Goal: Information Seeking & Learning: Learn about a topic

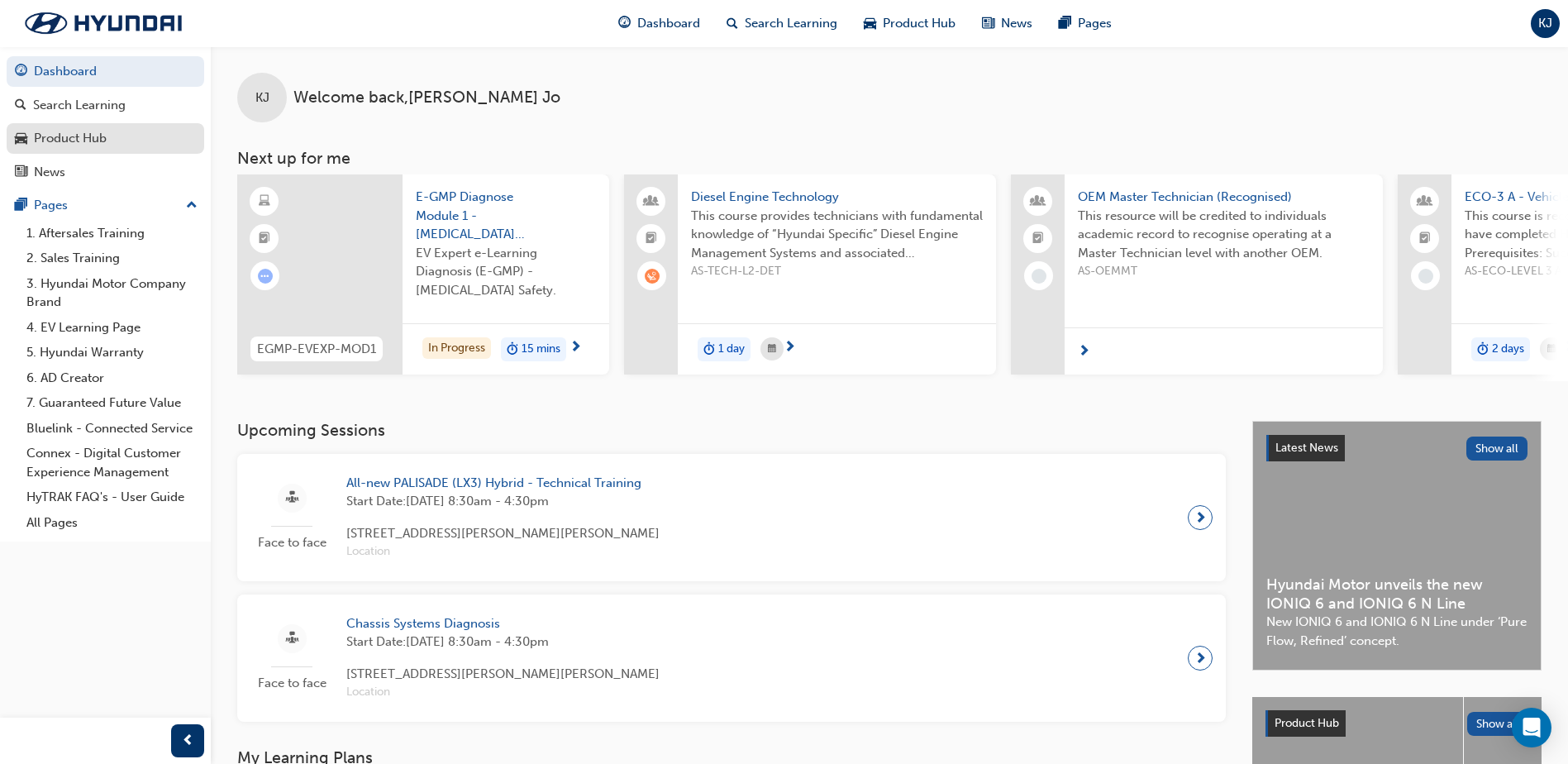
click at [76, 147] on div "Product Hub" at bounding box center [70, 138] width 73 height 19
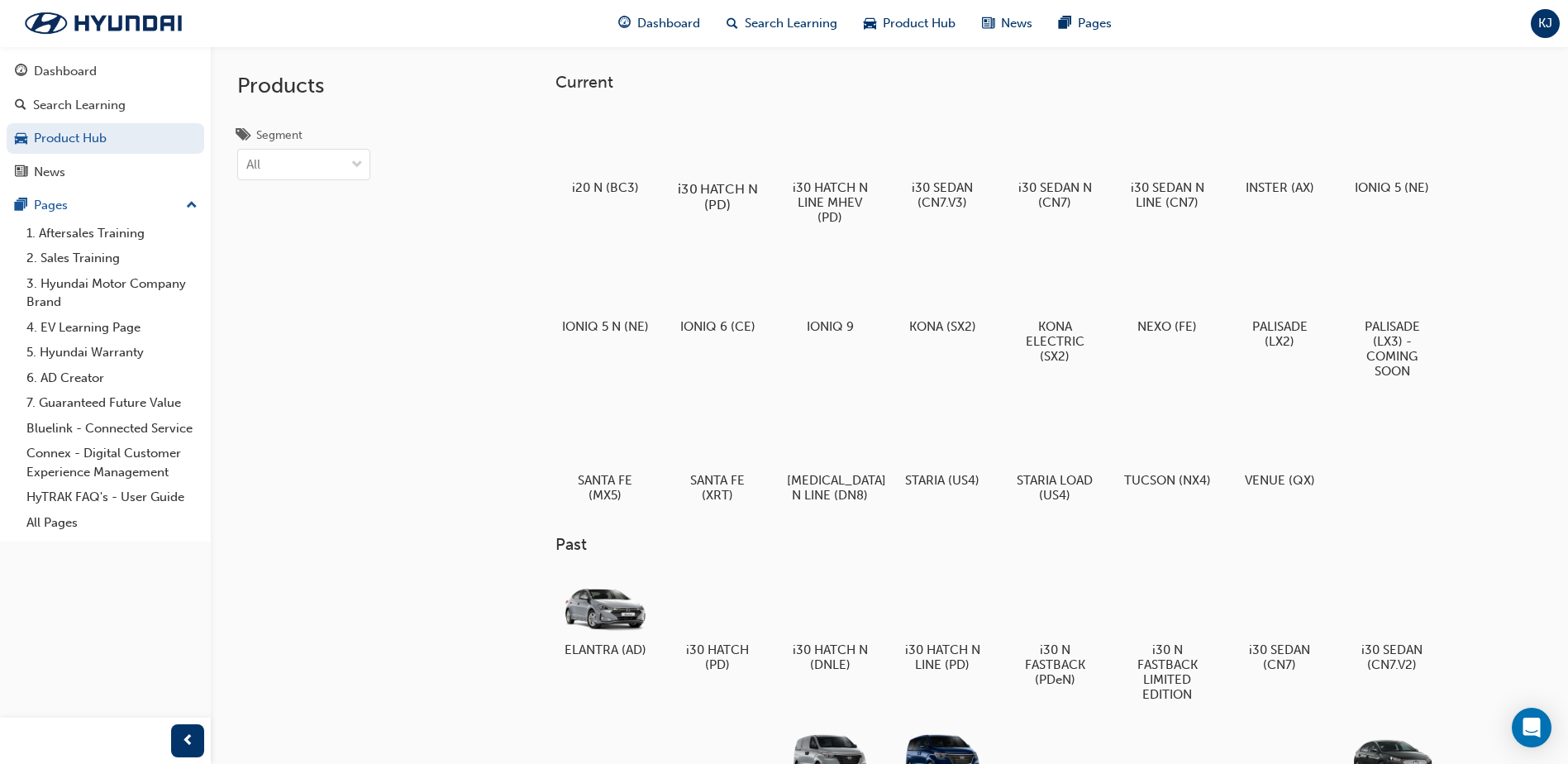
click at [723, 134] on div at bounding box center [717, 141] width 91 height 65
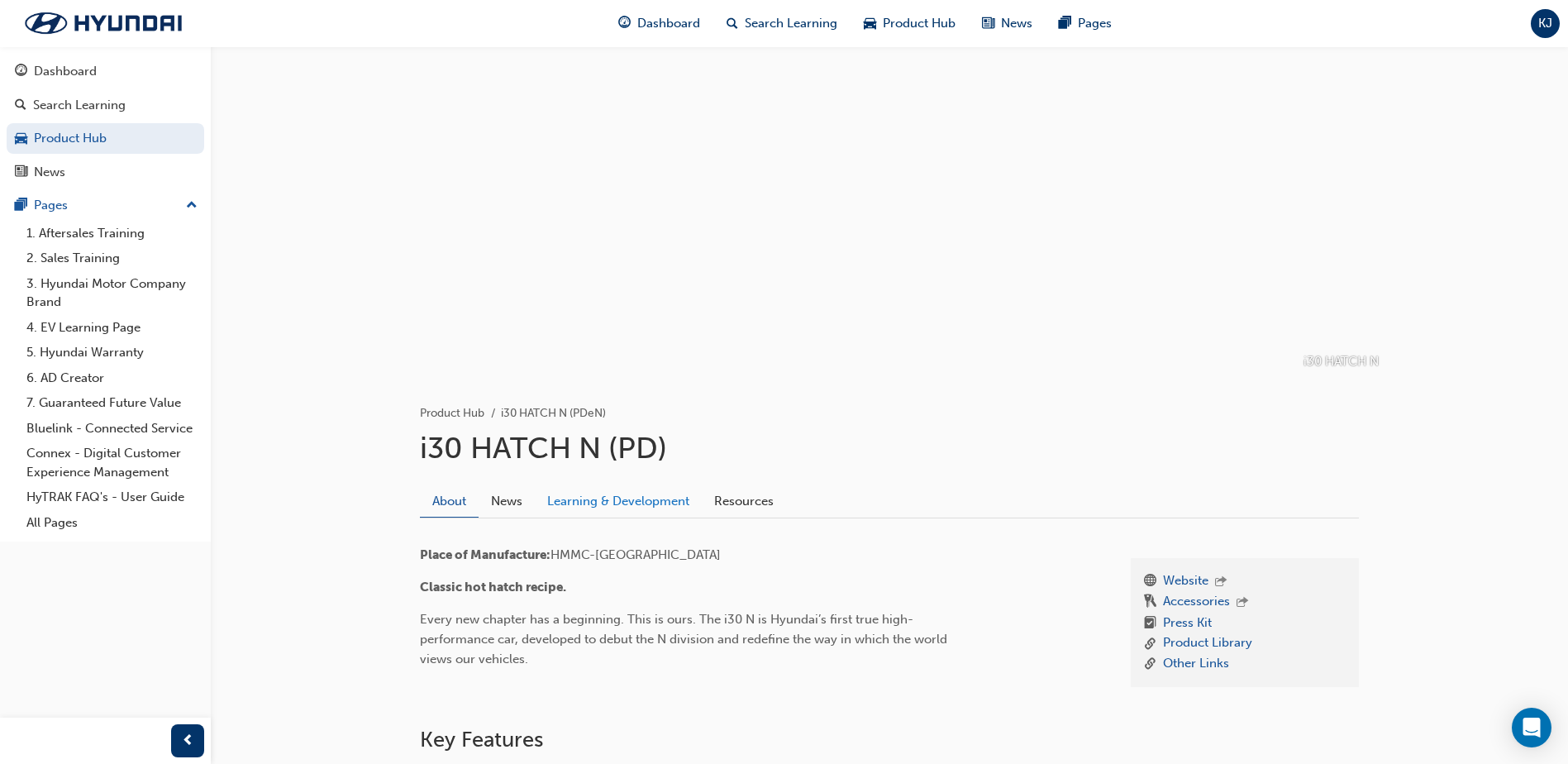
click at [633, 502] on link "Learning & Development" at bounding box center [617, 501] width 167 height 32
